Goal: Find specific page/section: Find specific page/section

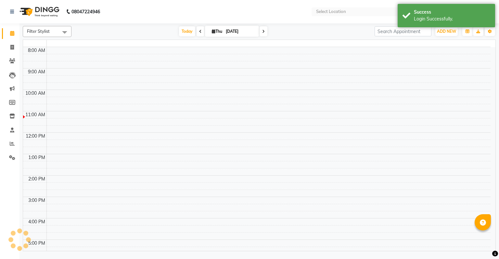
select select "en"
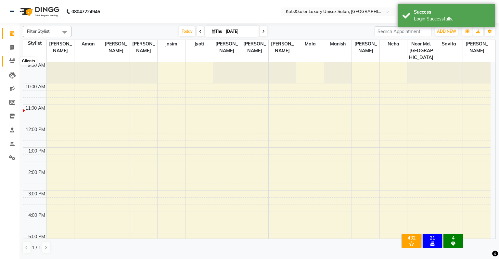
click at [10, 61] on icon at bounding box center [12, 61] width 6 height 5
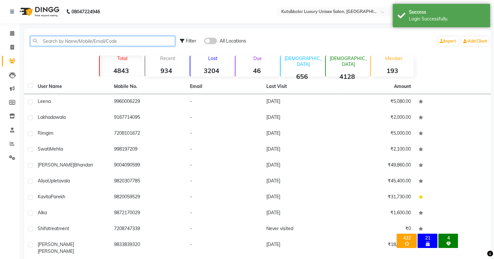
click at [66, 41] on input "text" at bounding box center [102, 41] width 145 height 10
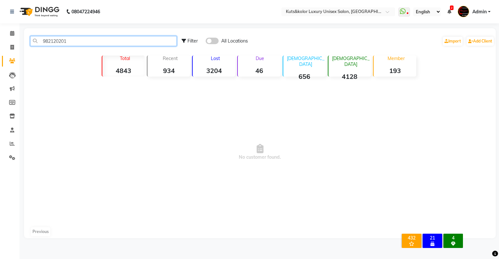
click at [54, 42] on input "982120201" at bounding box center [103, 41] width 147 height 10
click at [85, 43] on input "9821120201" at bounding box center [103, 41] width 147 height 10
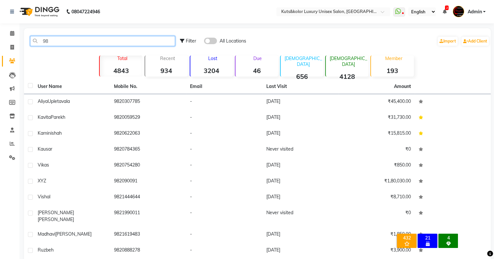
type input "9"
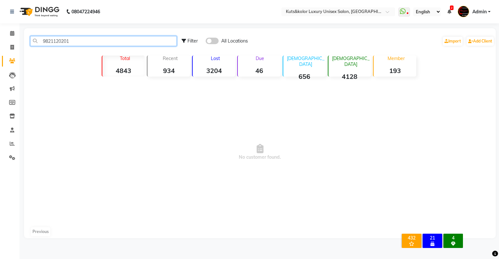
click at [85, 43] on input "9821120201" at bounding box center [103, 41] width 147 height 10
type input "982112"
